Goal: Information Seeking & Learning: Find specific page/section

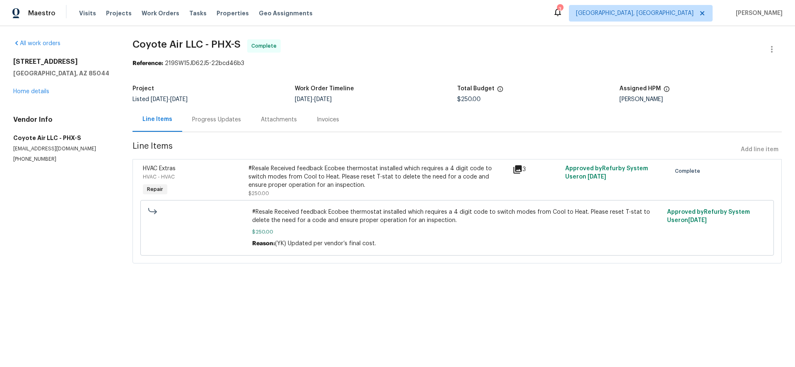
click at [213, 120] on div "Progress Updates" at bounding box center [216, 119] width 49 height 8
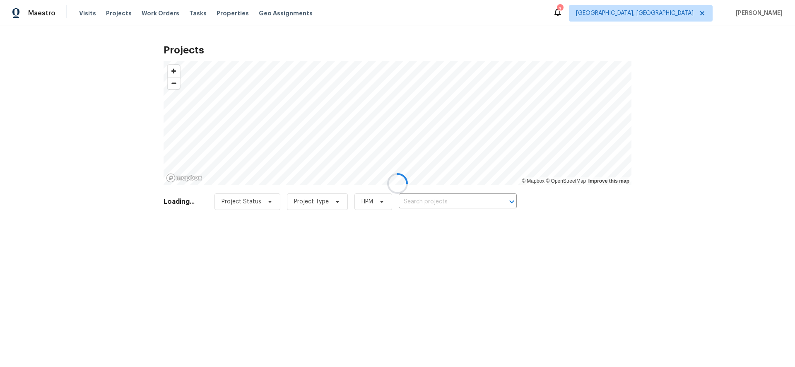
click at [435, 192] on div at bounding box center [397, 183] width 795 height 367
click at [435, 202] on div at bounding box center [397, 183] width 795 height 367
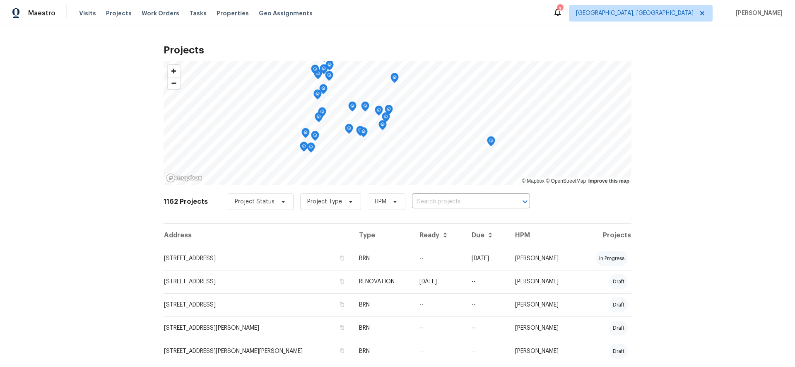
click at [435, 202] on input "text" at bounding box center [459, 201] width 95 height 13
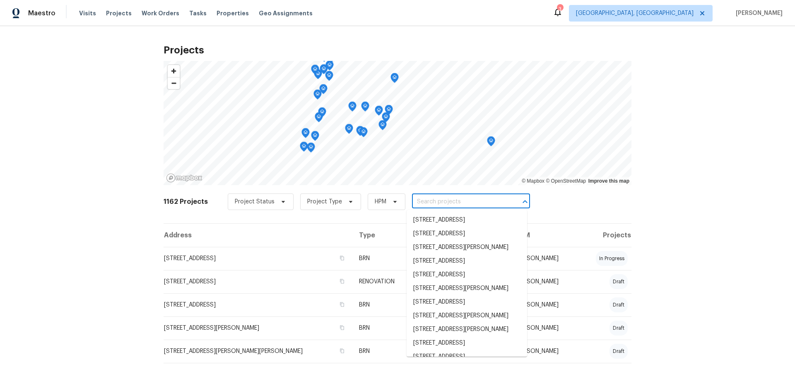
paste input "[STREET_ADDRESS]"
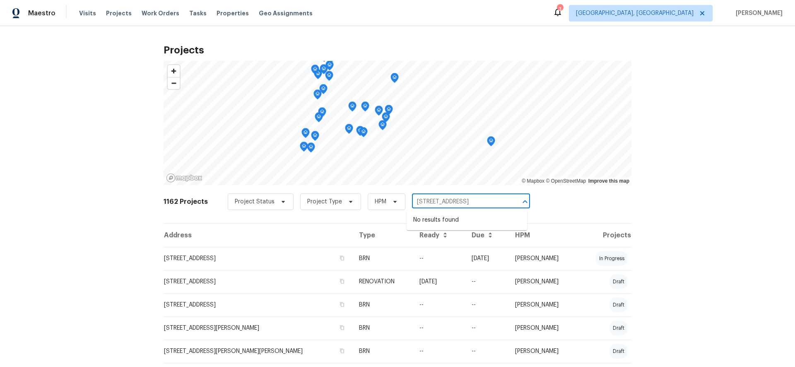
type input "701 W Wilshire"
click at [660, 12] on span "Albuquerque, NM" at bounding box center [635, 13] width 118 height 8
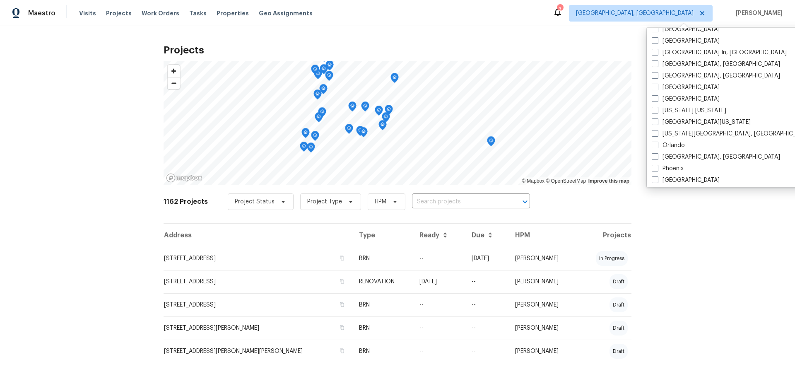
scroll to position [349, 0]
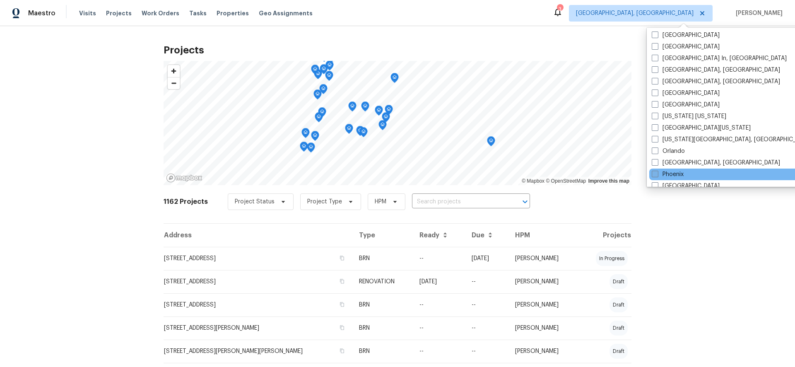
click at [655, 171] on span at bounding box center [654, 174] width 7 height 7
click at [655, 171] on input "Phoenix" at bounding box center [653, 172] width 5 height 5
checkbox input "true"
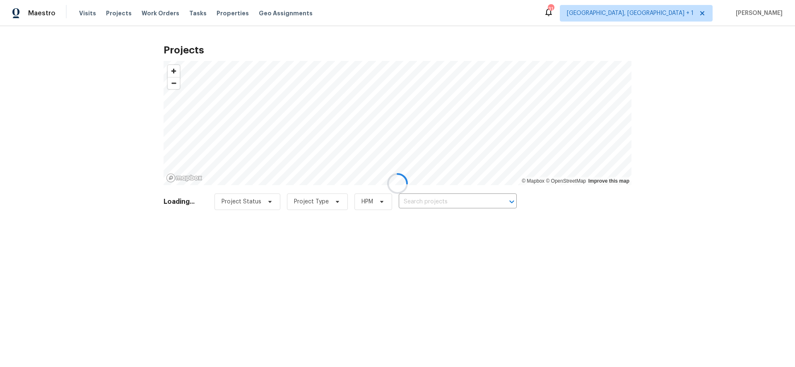
click at [446, 197] on div at bounding box center [397, 183] width 795 height 367
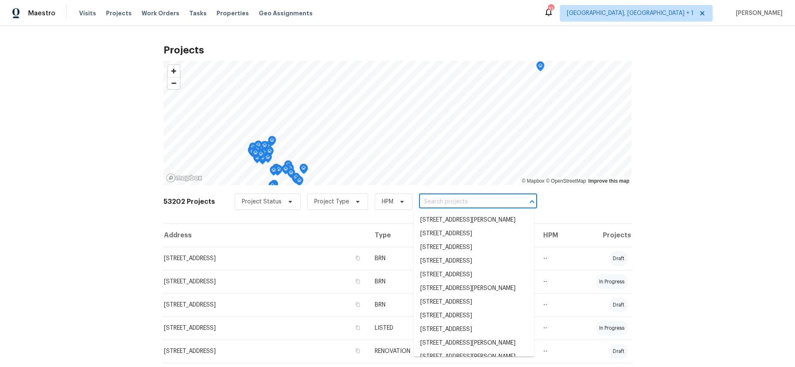
click at [446, 198] on input "text" at bounding box center [466, 201] width 95 height 13
paste input "[STREET_ADDRESS]"
type input "[STREET_ADDRESS]"
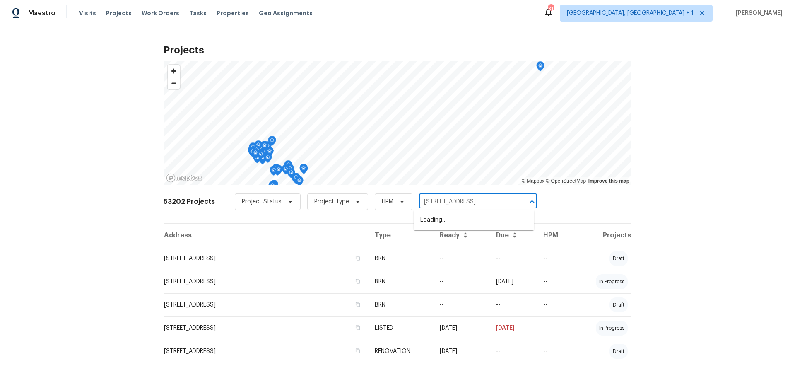
scroll to position [0, 9]
click at [451, 216] on li "[STREET_ADDRESS]" at bounding box center [473, 220] width 120 height 14
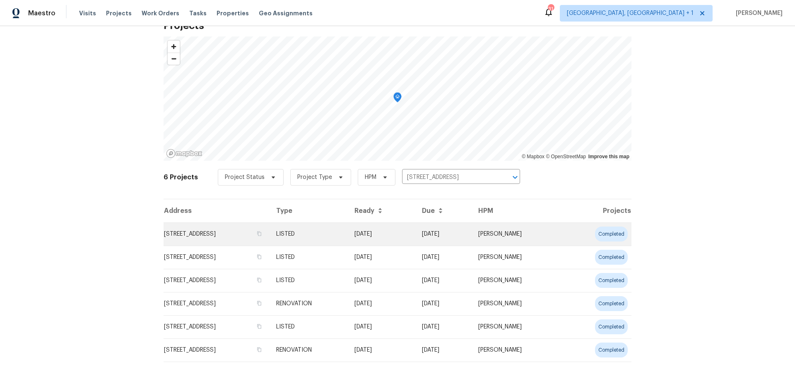
scroll to position [46, 0]
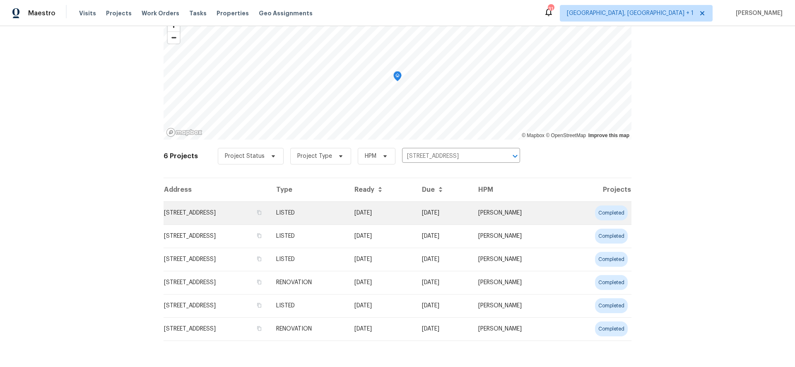
click at [348, 220] on td "LISTED" at bounding box center [308, 212] width 78 height 23
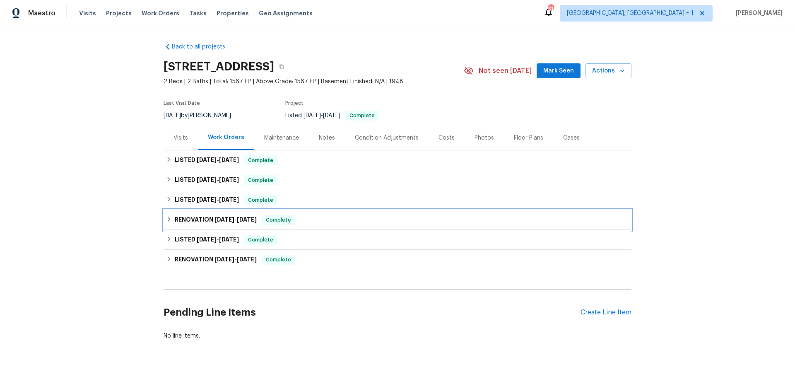
click at [194, 217] on h6 "RENOVATION 3/28/25 - 3/28/25" at bounding box center [216, 220] width 82 height 10
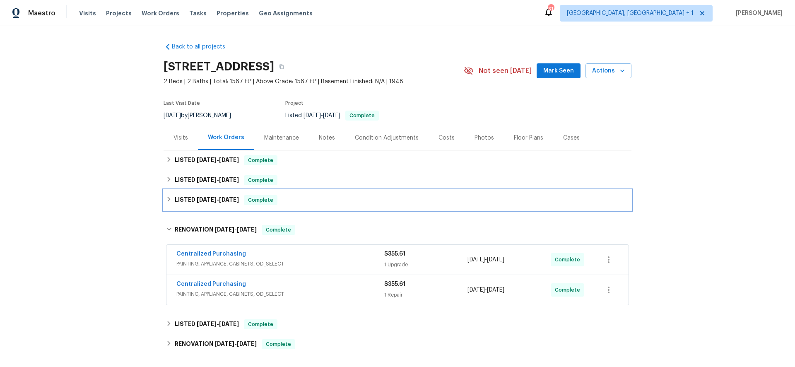
click at [203, 203] on h6 "LISTED 5/16/25 - 5/19/25" at bounding box center [207, 200] width 64 height 10
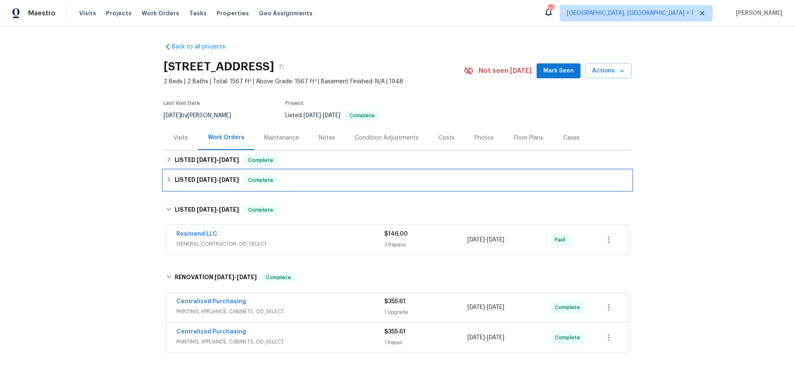
click at [210, 178] on span "[DATE]" at bounding box center [207, 180] width 20 height 6
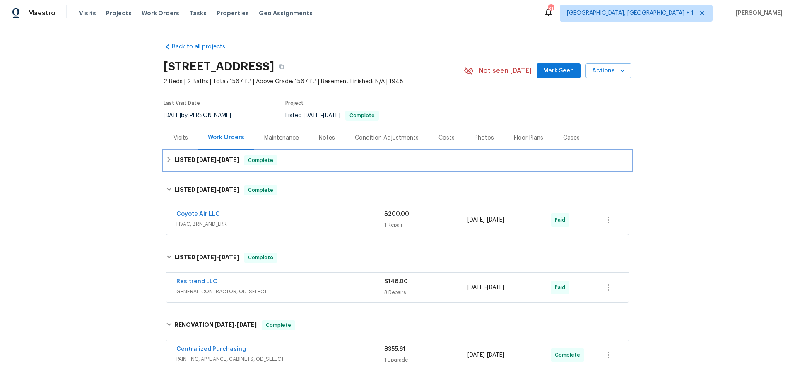
click at [209, 165] on div "LISTED 6/30/25 - 7/31/25 Complete" at bounding box center [397, 160] width 468 height 20
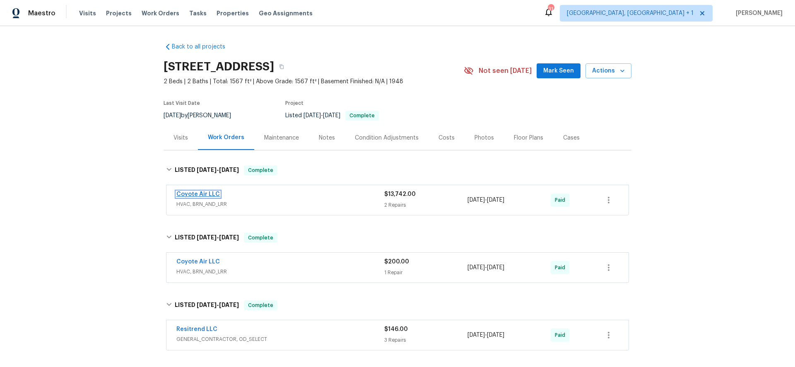
click at [200, 195] on link "Coyote Air LLC" at bounding box center [197, 194] width 43 height 6
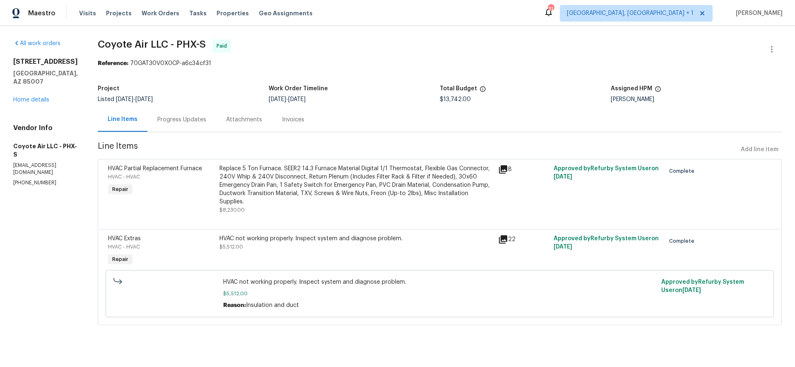
click at [285, 125] on div "Invoices" at bounding box center [293, 119] width 42 height 24
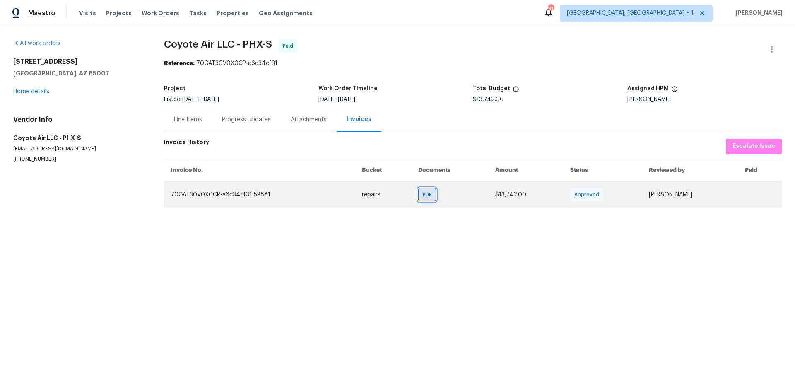
click at [423, 192] on span "PDF" at bounding box center [429, 194] width 12 height 8
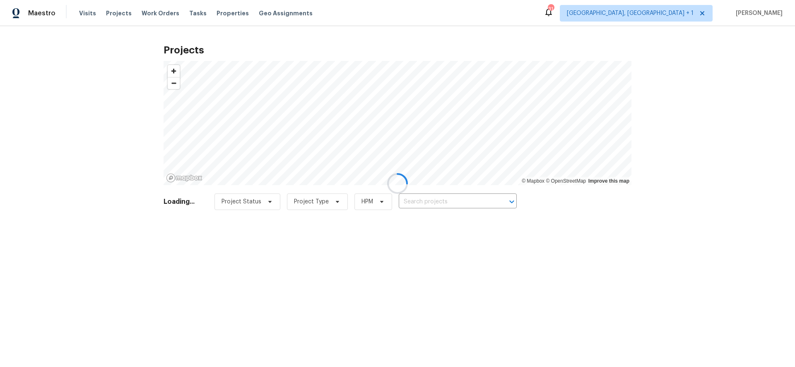
click at [415, 200] on div at bounding box center [397, 183] width 795 height 367
click at [414, 199] on div at bounding box center [397, 183] width 795 height 367
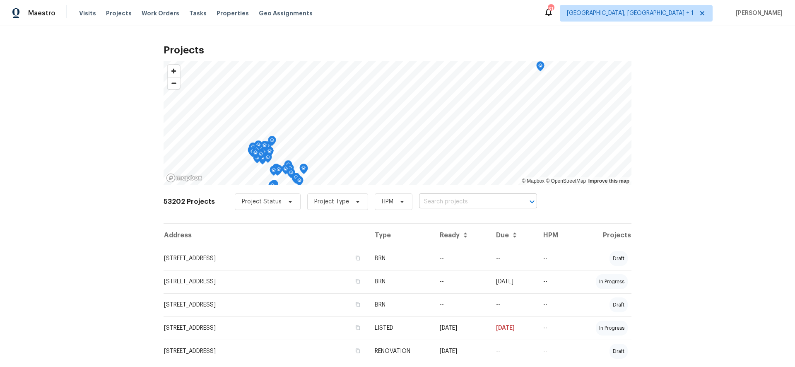
click at [429, 198] on input "text" at bounding box center [466, 201] width 95 height 13
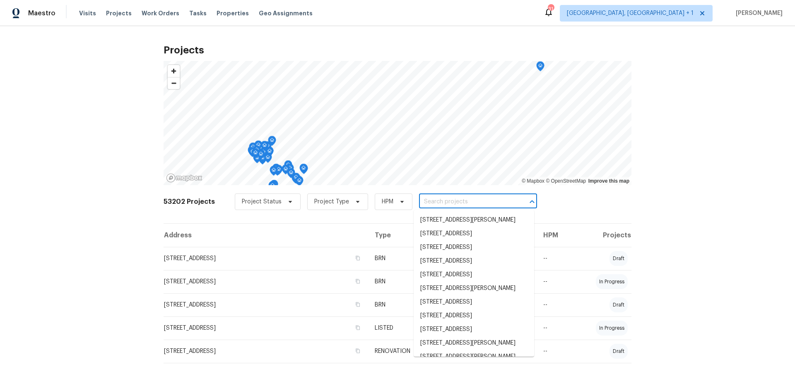
paste input "[STREET_ADDRESS]"
type input "[STREET_ADDRESS]"
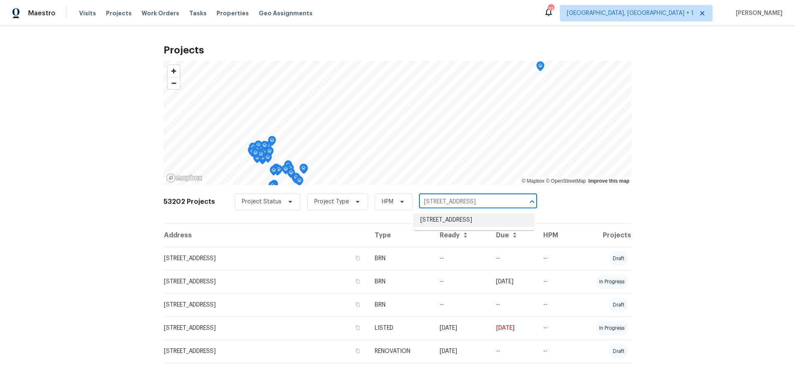
click at [439, 222] on li "[STREET_ADDRESS]" at bounding box center [473, 220] width 120 height 14
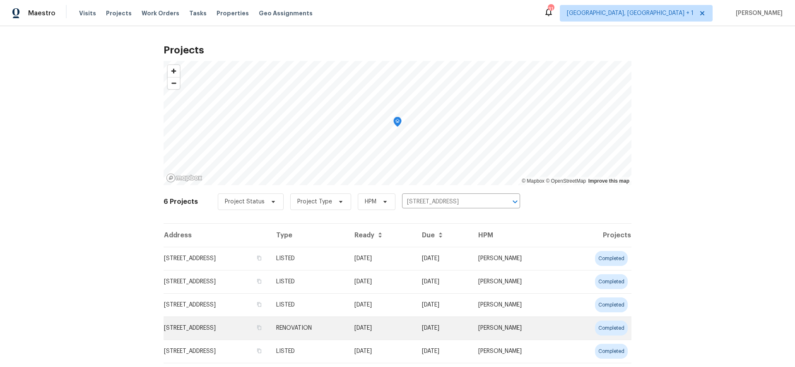
click at [232, 323] on td "[STREET_ADDRESS]" at bounding box center [216, 327] width 106 height 23
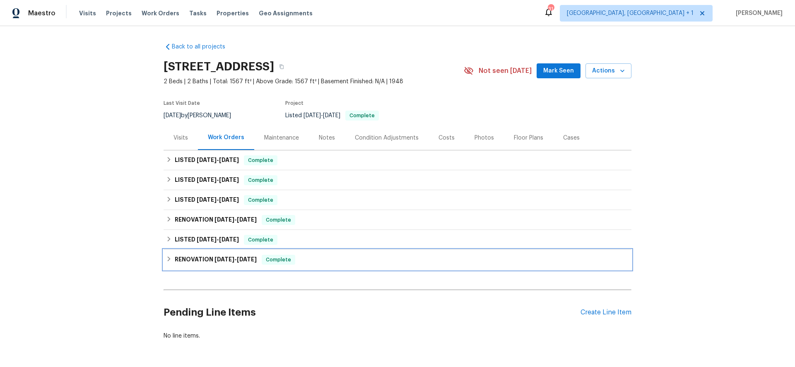
click at [220, 254] on div "RENOVATION [DATE] - [DATE] Complete" at bounding box center [397, 260] width 468 height 20
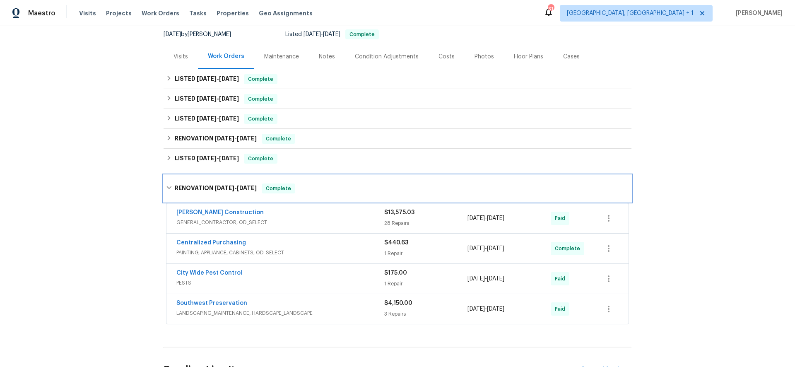
scroll to position [87, 0]
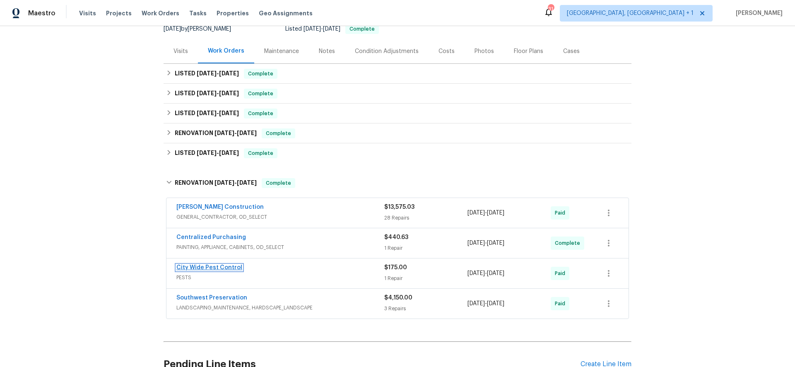
click at [214, 268] on link "City Wide Pest Control" at bounding box center [209, 267] width 66 height 6
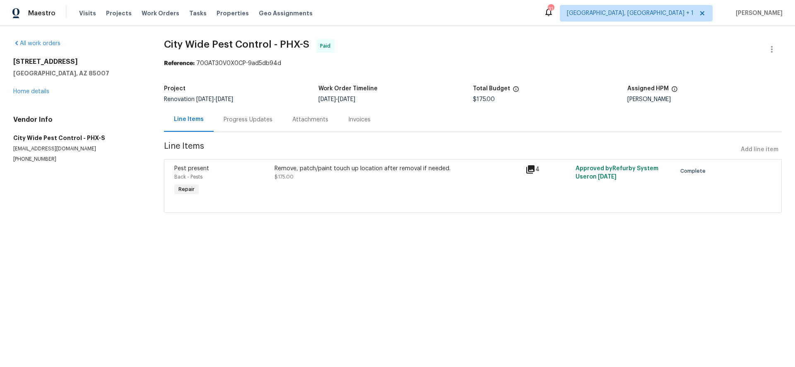
click at [309, 121] on div "Attachments" at bounding box center [310, 119] width 36 height 8
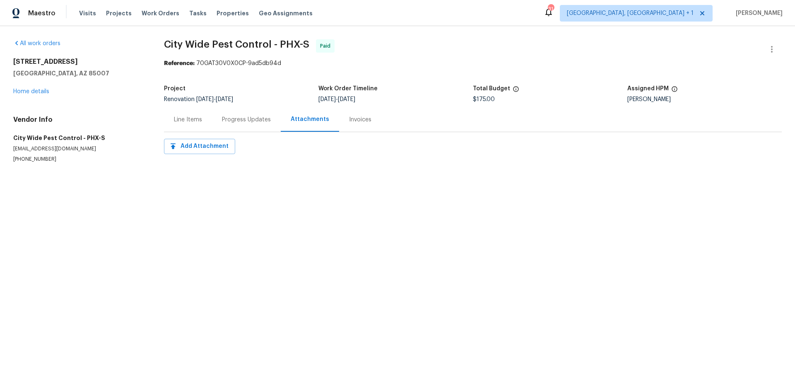
click at [258, 120] on div "Progress Updates" at bounding box center [246, 119] width 49 height 8
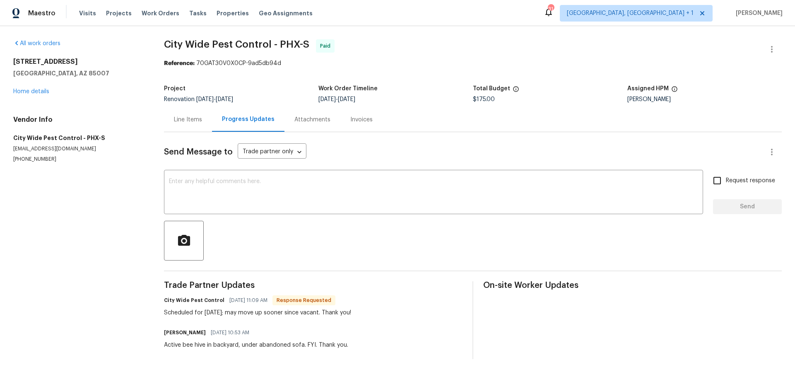
click at [350, 119] on div "Invoices" at bounding box center [361, 119] width 22 height 8
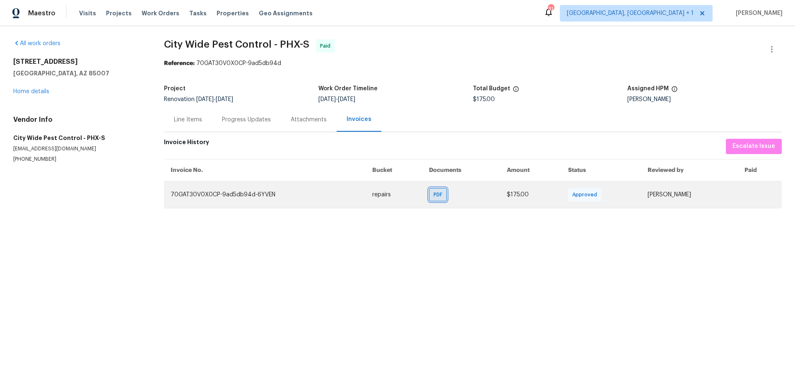
click at [433, 193] on span "PDF" at bounding box center [439, 194] width 12 height 8
